Goal: Task Accomplishment & Management: Manage account settings

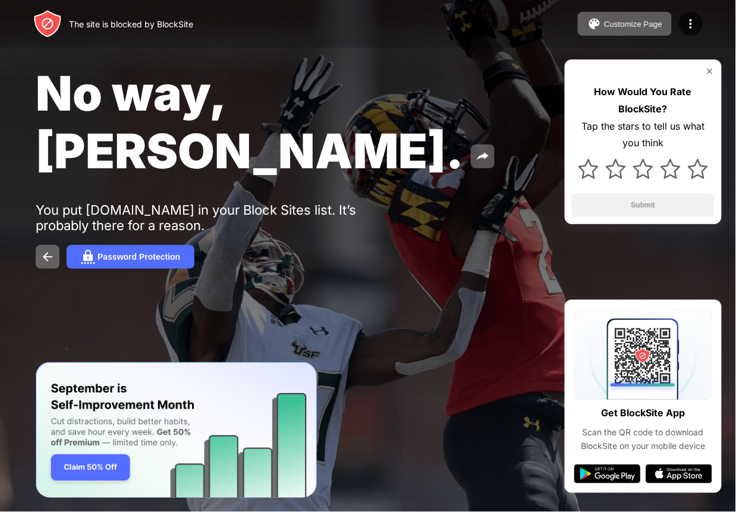
click at [268, 262] on div "No way, [PERSON_NAME]. You put [DOMAIN_NAME] in your Block Sites list. It’s pro…" at bounding box center [368, 166] width 736 height 333
click at [712, 71] on img at bounding box center [710, 72] width 10 height 10
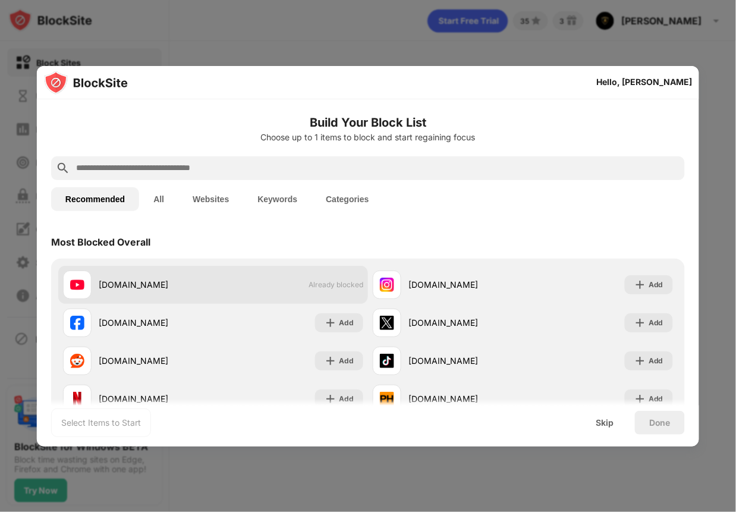
click at [338, 293] on div "[DOMAIN_NAME] Already blocked" at bounding box center [213, 285] width 310 height 38
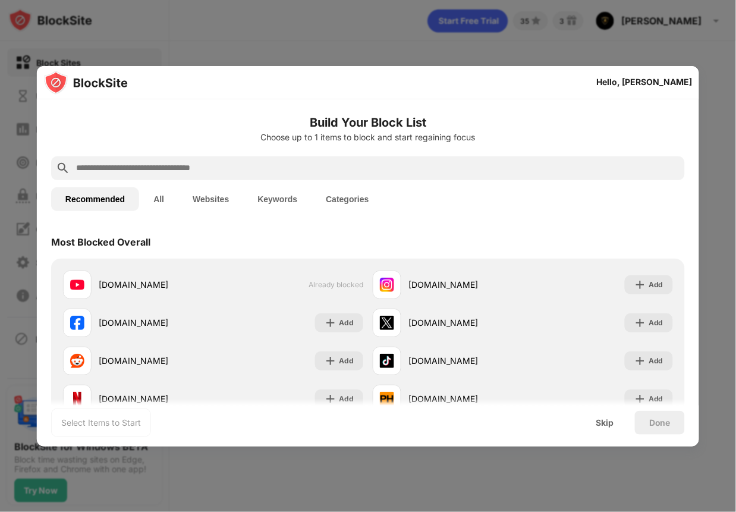
click at [159, 200] on button "All" at bounding box center [158, 199] width 39 height 24
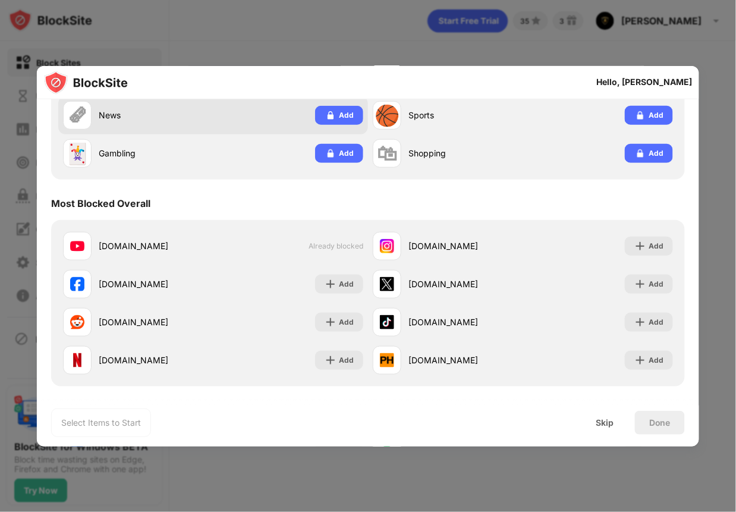
scroll to position [238, 0]
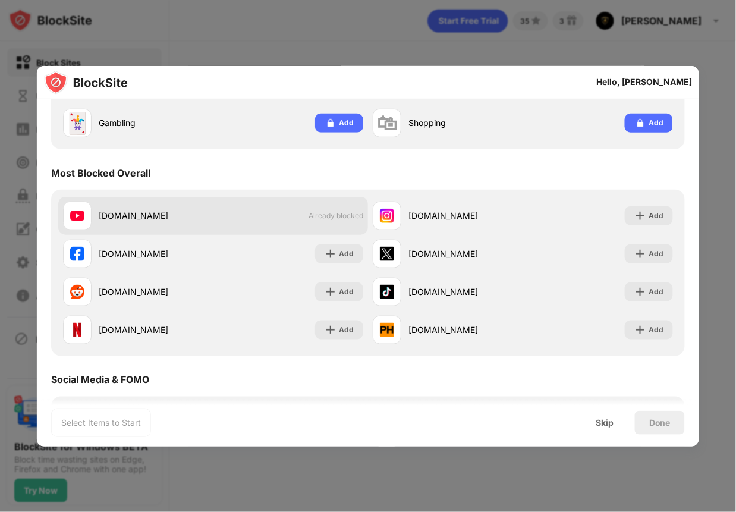
click at [343, 222] on div "youtube.com Already blocked" at bounding box center [213, 216] width 310 height 38
click at [191, 228] on div "youtube.com" at bounding box center [138, 216] width 150 height 29
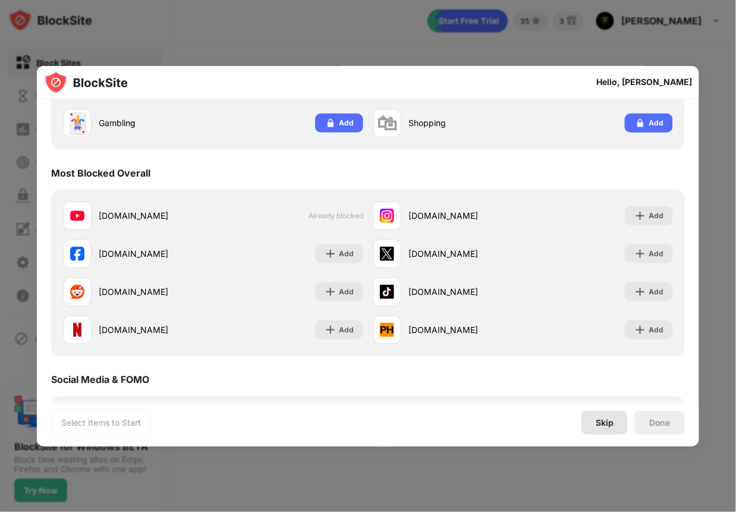
click at [597, 415] on div "Skip" at bounding box center [604, 423] width 46 height 24
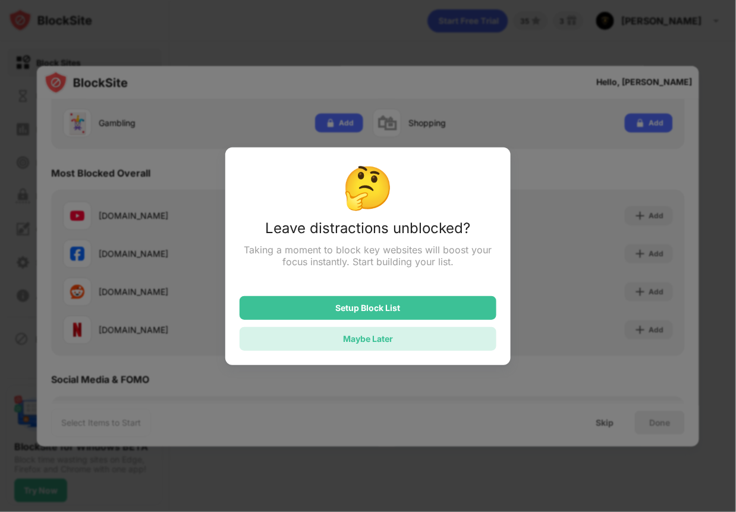
click at [350, 341] on div "Maybe Later" at bounding box center [368, 339] width 50 height 10
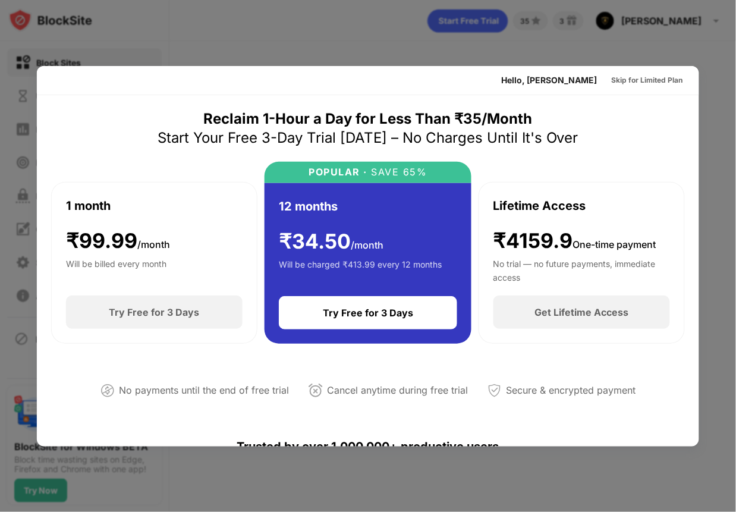
click at [690, 42] on div at bounding box center [368, 256] width 736 height 512
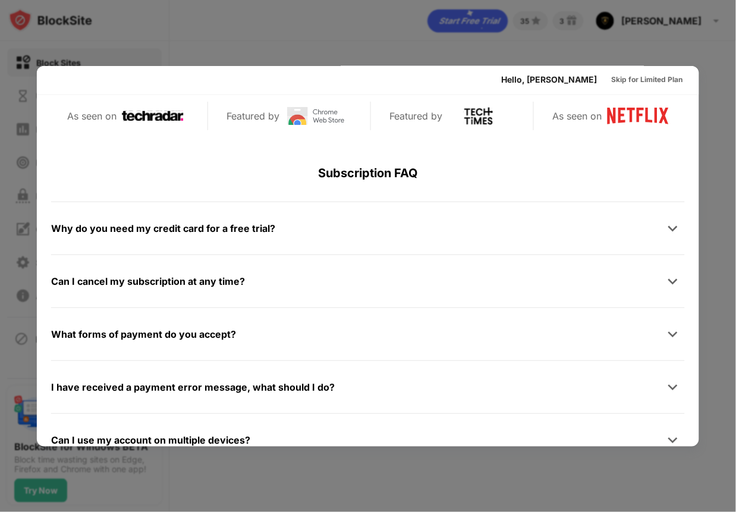
scroll to position [581, 0]
